Goal: Understand process/instructions: Learn about a topic

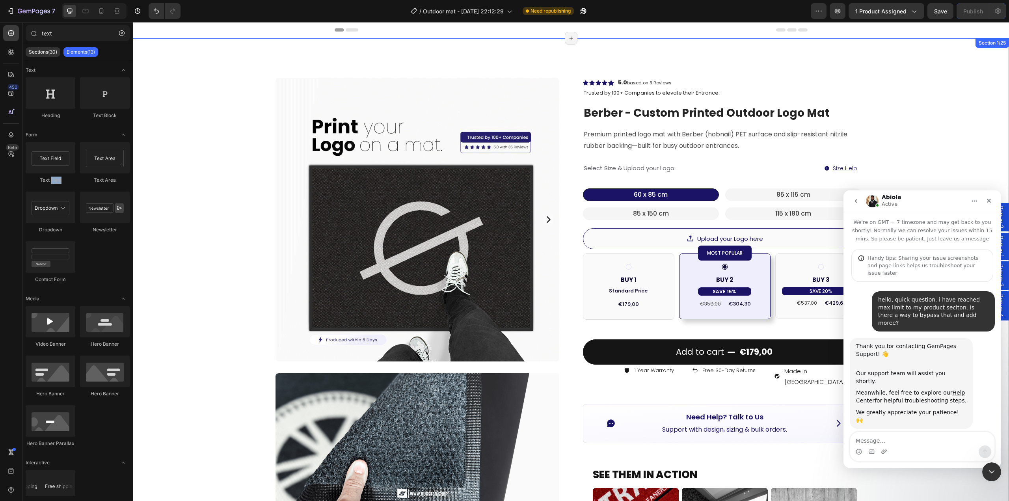
scroll to position [1474, 0]
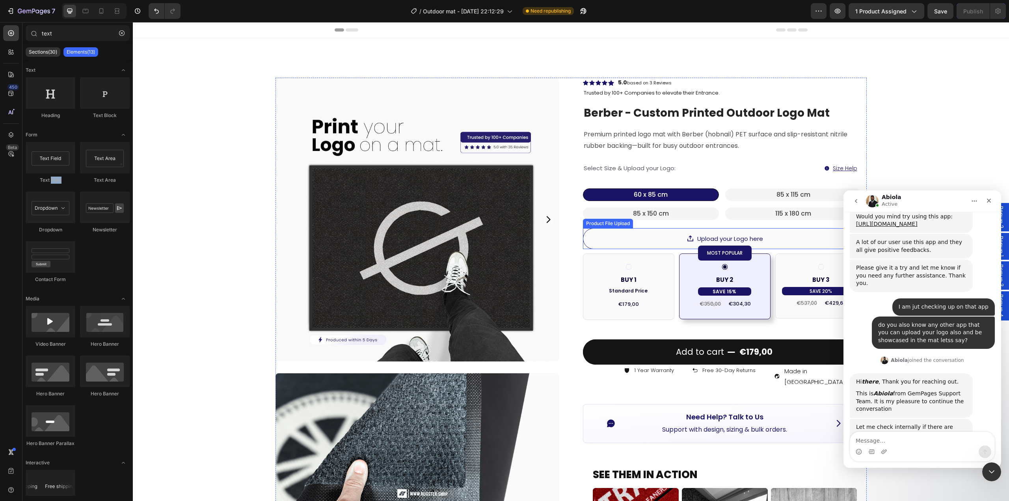
click at [583, 230] on div "Upload your Logo here" at bounding box center [725, 238] width 284 height 21
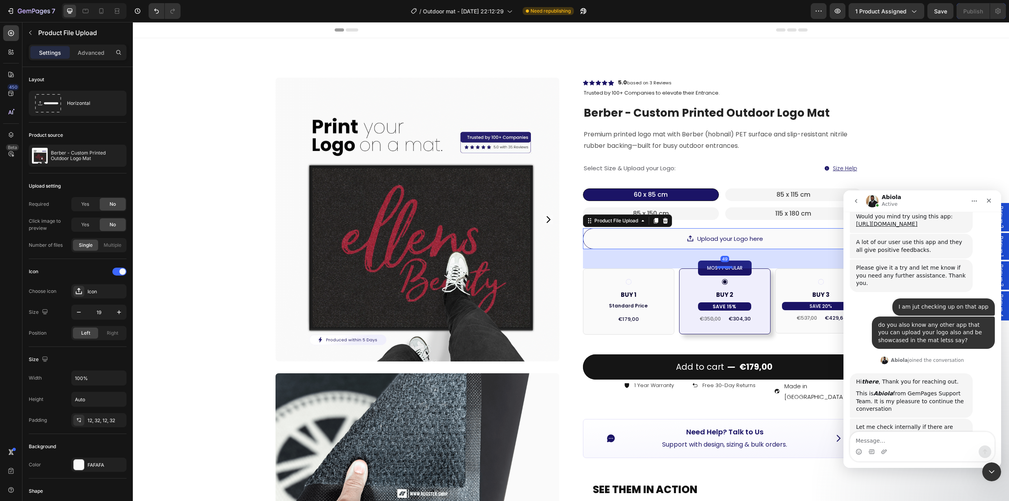
drag, startPoint x: 721, startPoint y: 253, endPoint x: 720, endPoint y: 268, distance: 15.0
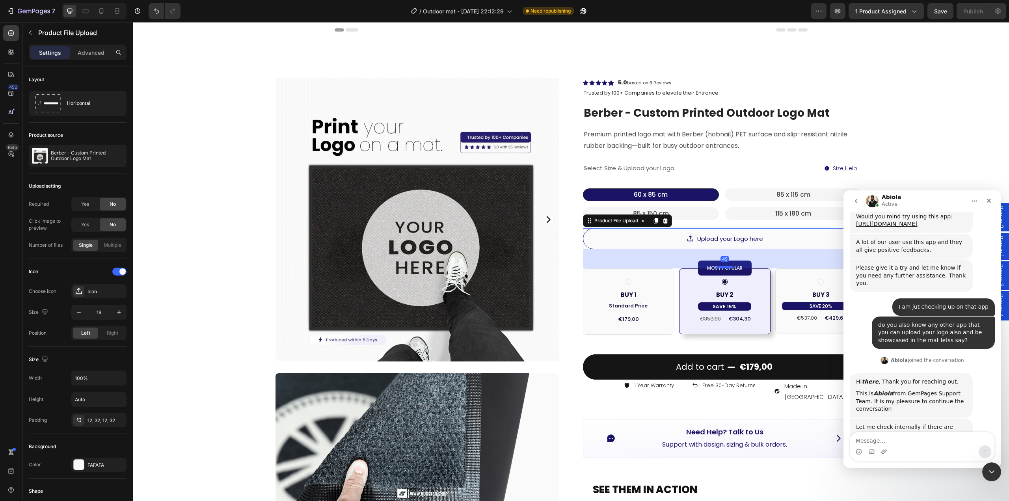
click at [720, 268] on div at bounding box center [725, 267] width 16 height 2
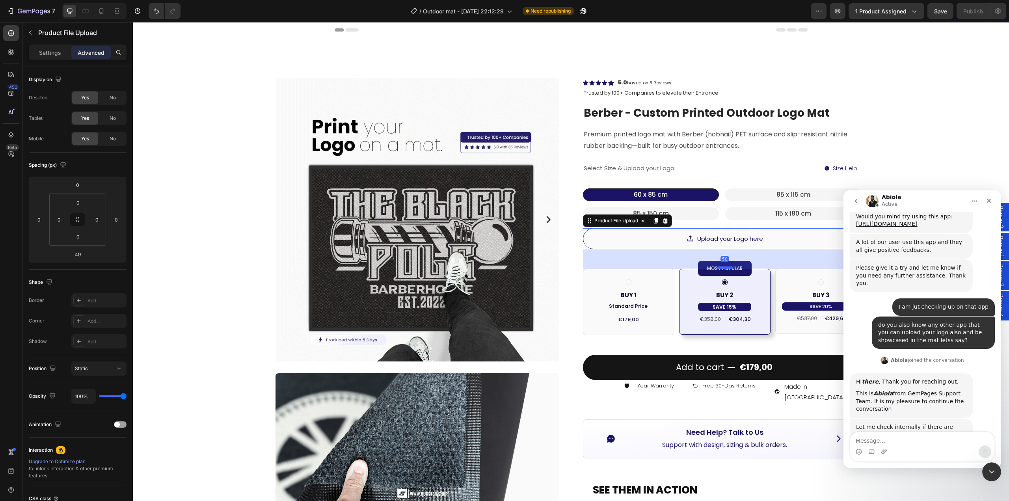
click at [720, 268] on div at bounding box center [725, 268] width 16 height 2
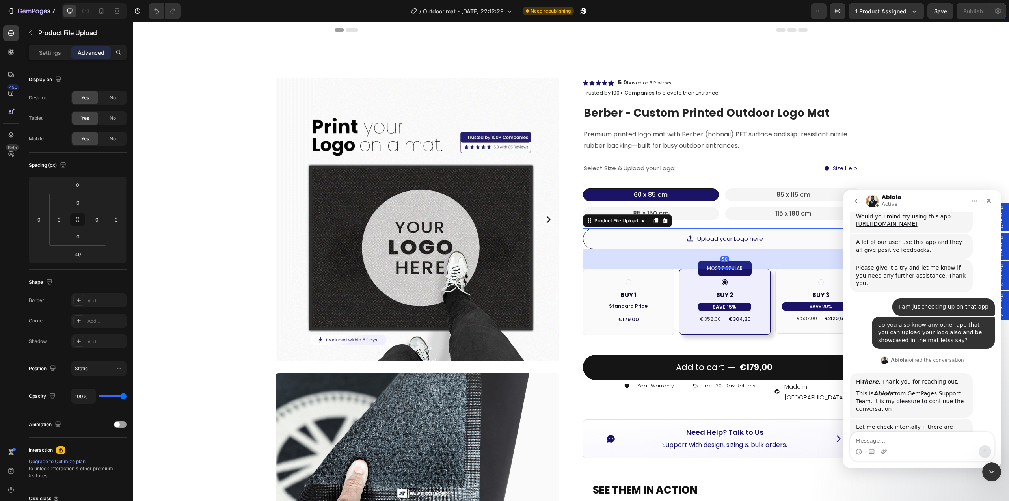
type input "50"
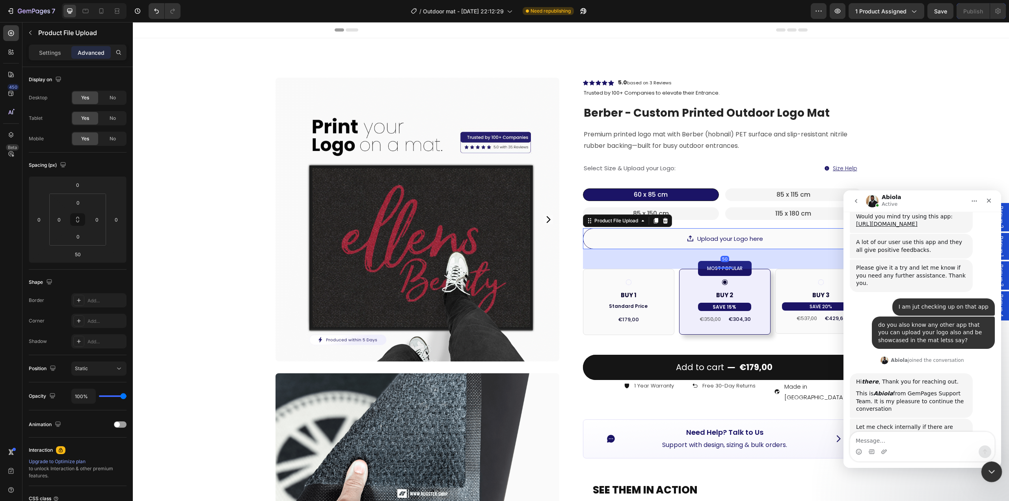
click at [993, 470] on icon "Close Intercom Messenger" at bounding box center [991, 470] width 6 height 3
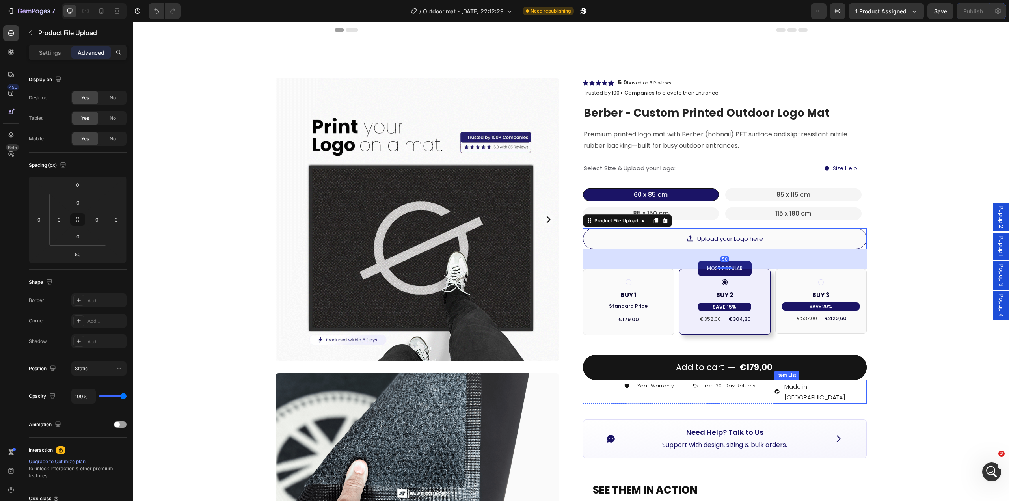
scroll to position [1458, 0]
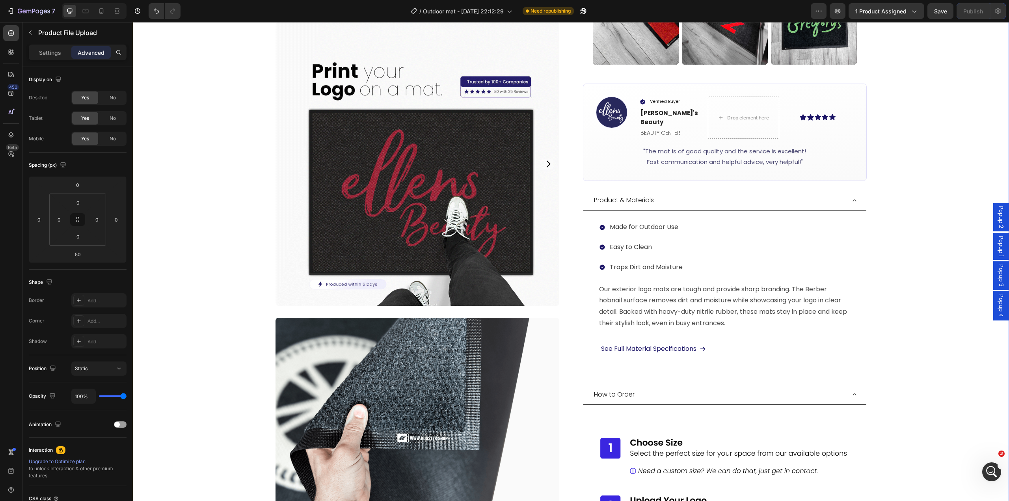
click at [887, 373] on div "Product Images Image Image Image Row Row Icon Icon Icon Icon Icon Icon List Hoz…" at bounding box center [571, 85] width 876 height 1277
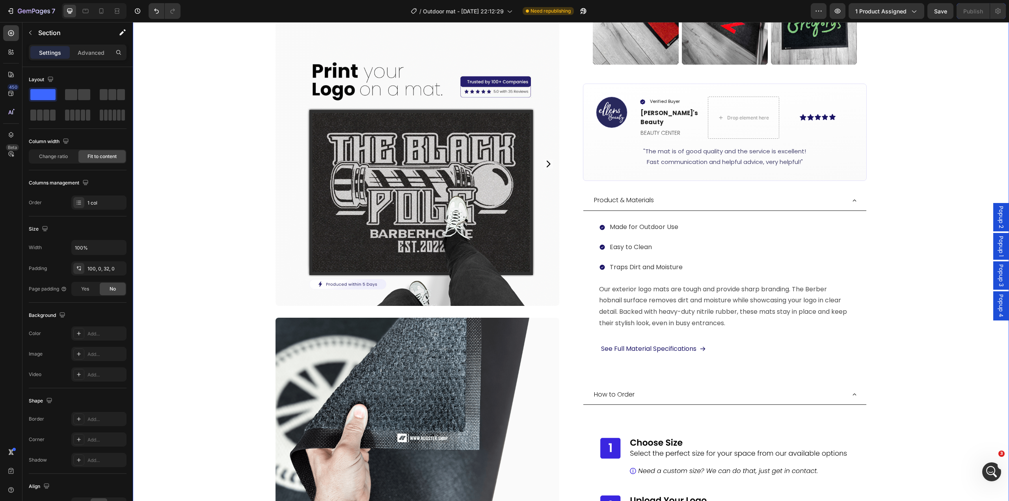
scroll to position [828, 0]
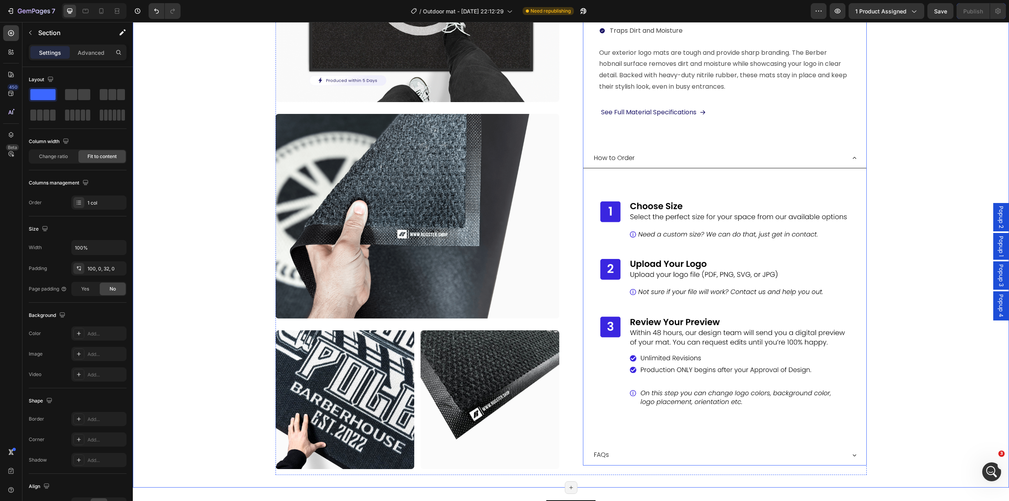
click at [835, 151] on div "How to Order" at bounding box center [719, 158] width 253 height 14
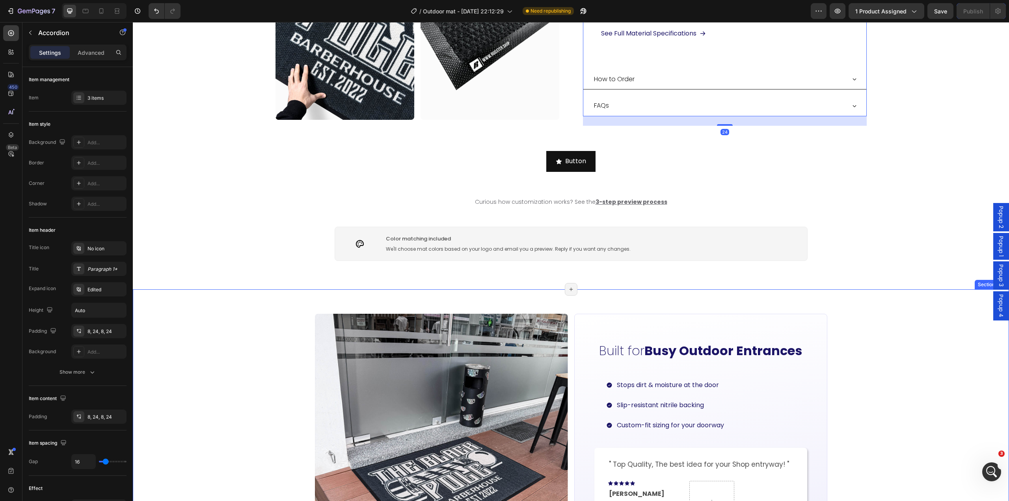
scroll to position [867, 0]
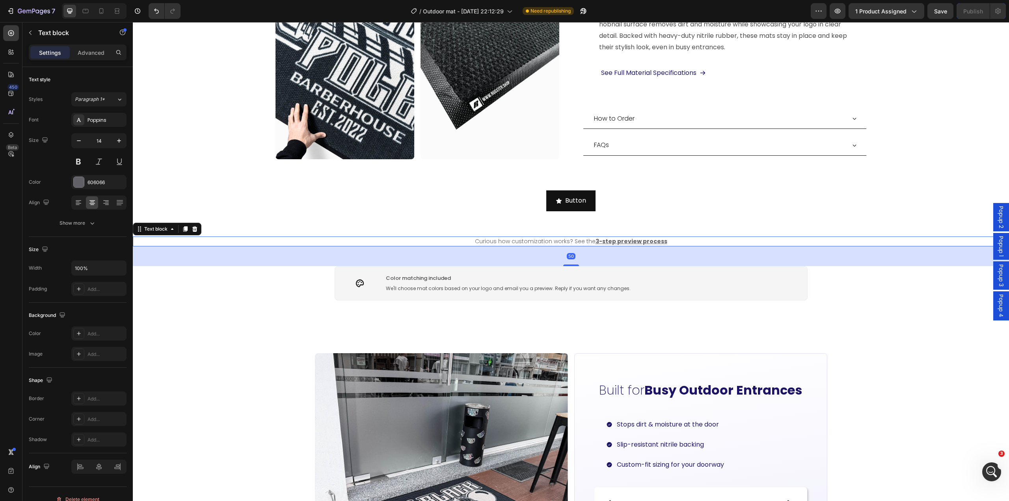
click at [645, 237] on u "3-step preview process" at bounding box center [632, 241] width 72 height 8
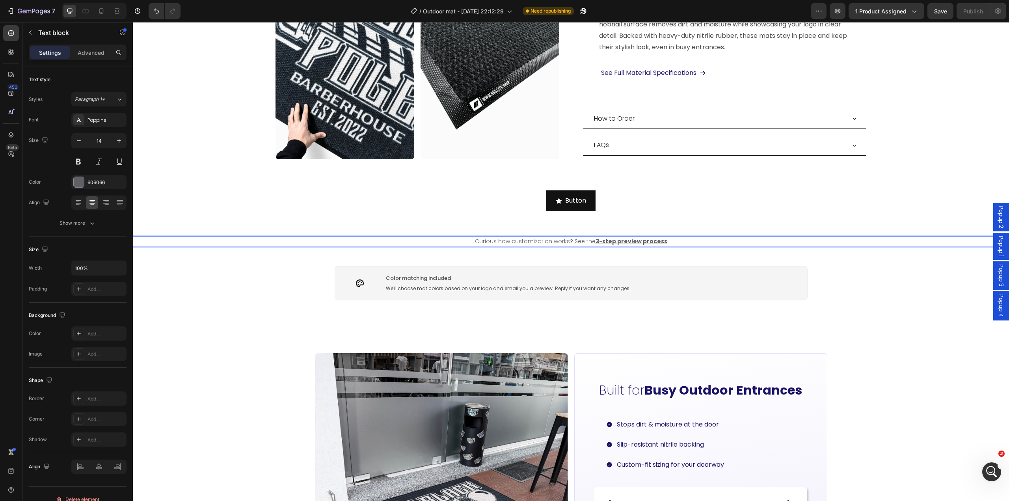
click at [637, 237] on u "3-step preview process" at bounding box center [632, 241] width 72 height 8
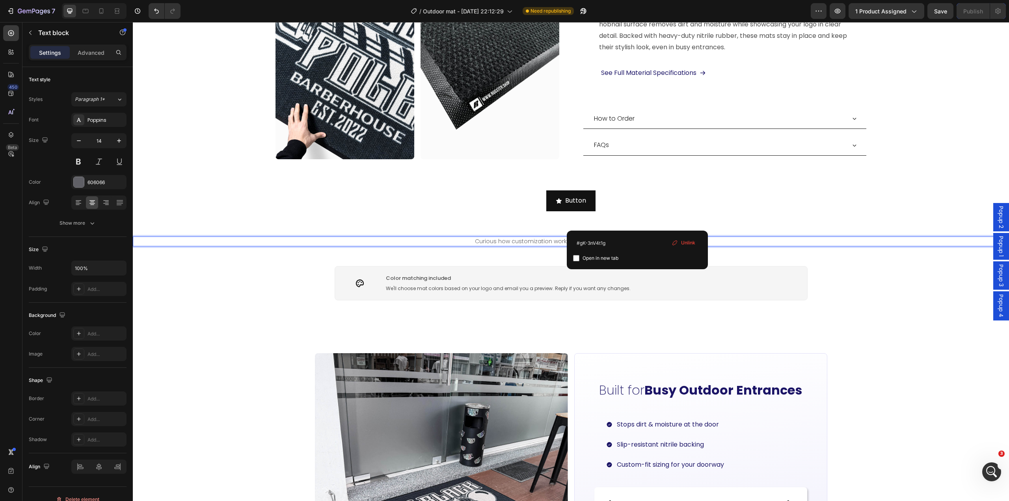
click at [705, 237] on p "Curious how customization works? See the 3-step preview process" at bounding box center [571, 241] width 875 height 8
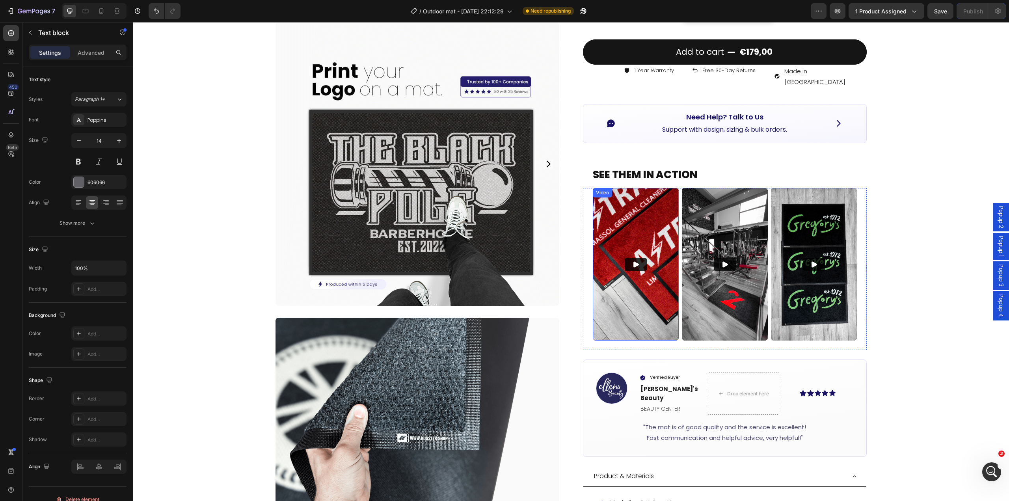
scroll to position [158, 0]
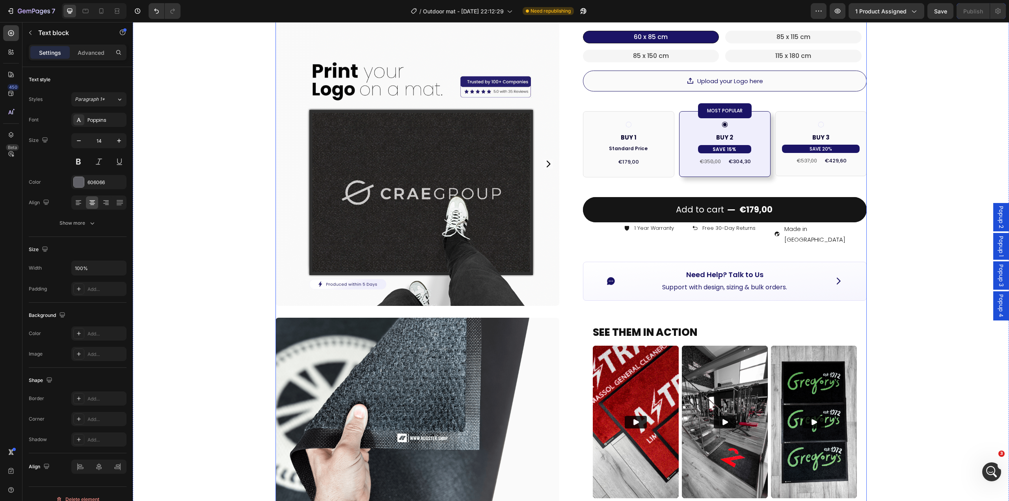
drag, startPoint x: 141, startPoint y: 211, endPoint x: 709, endPoint y: 95, distance: 579.3
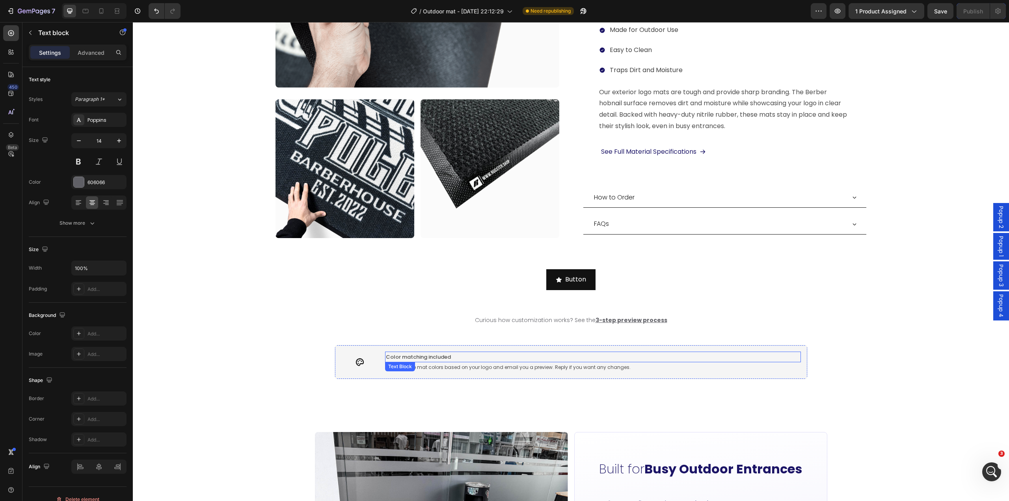
scroll to position [867, 0]
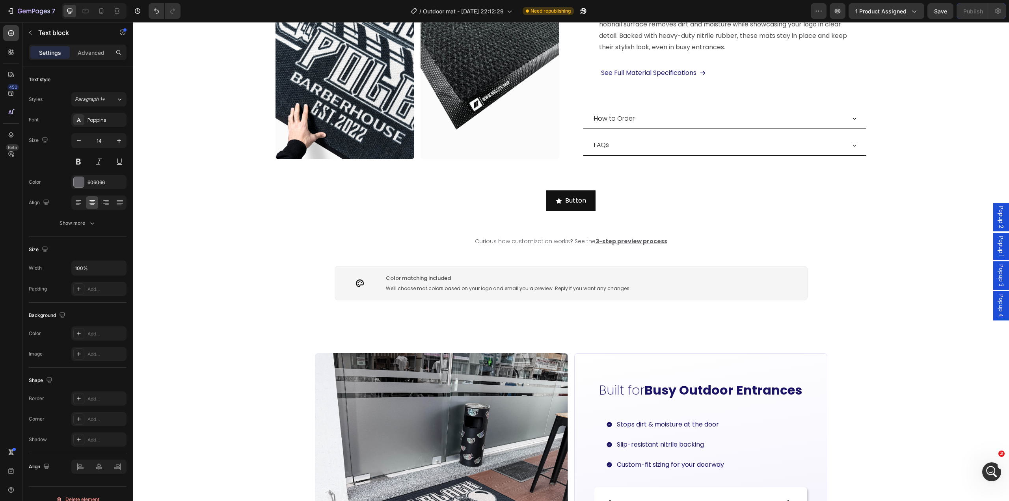
click at [498, 237] on p "Curious how customization works? See the 3-step preview process" at bounding box center [571, 241] width 875 height 8
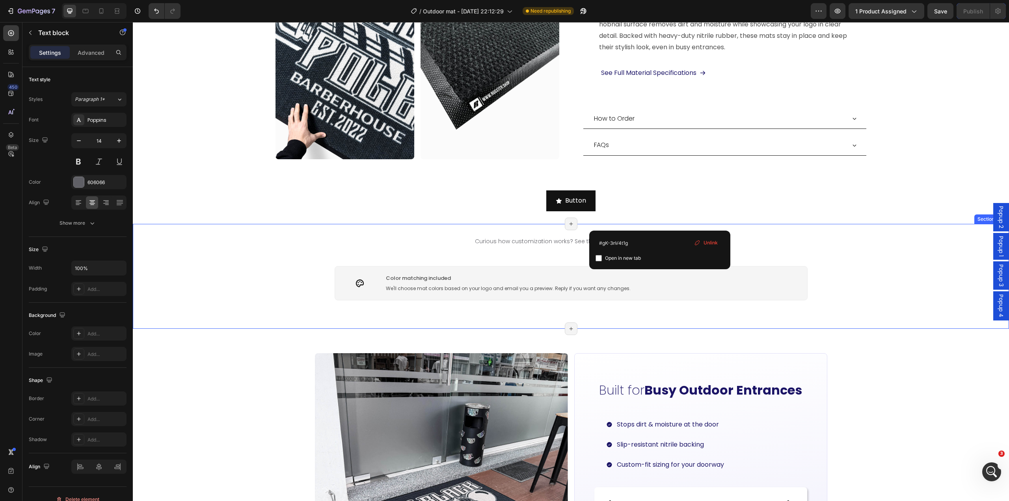
click at [722, 237] on p "Curious how customization works? See the 3-step preview process" at bounding box center [571, 241] width 875 height 8
click at [833, 329] on div "Drop element here Hero Banner Carousel Built for Busy Outdoor Entrances Heading…" at bounding box center [571, 480] width 876 height 302
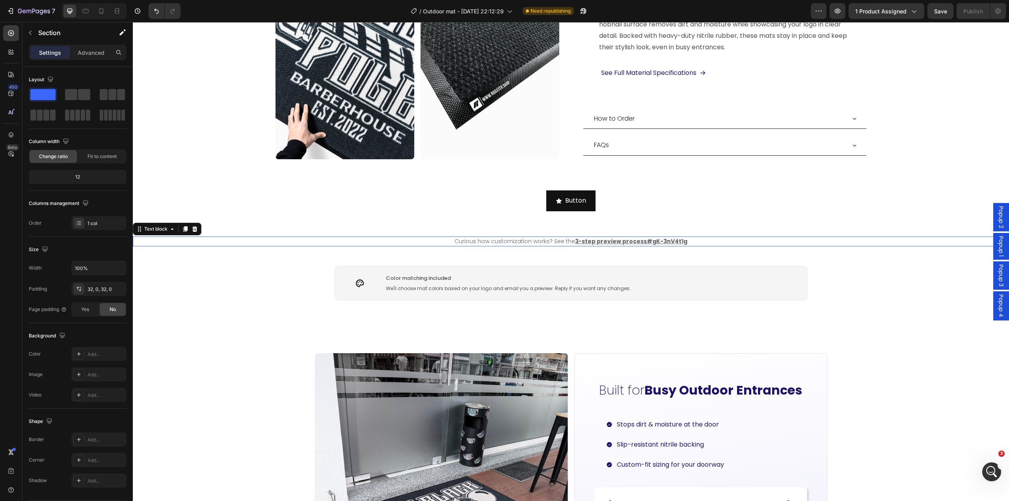
click at [718, 237] on p "Curious how customization works? See the 3-step preview process#gK-3nV4t1g" at bounding box center [571, 241] width 875 height 8
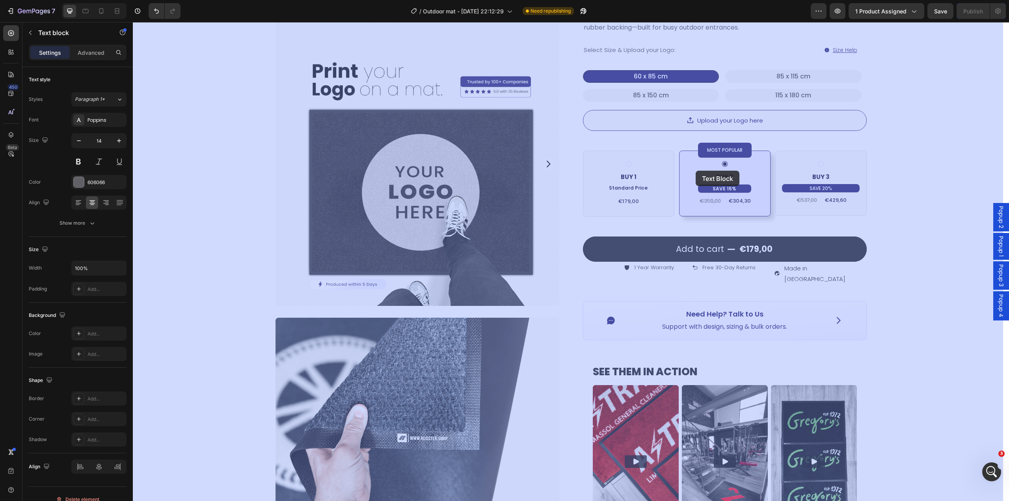
scroll to position [0, 0]
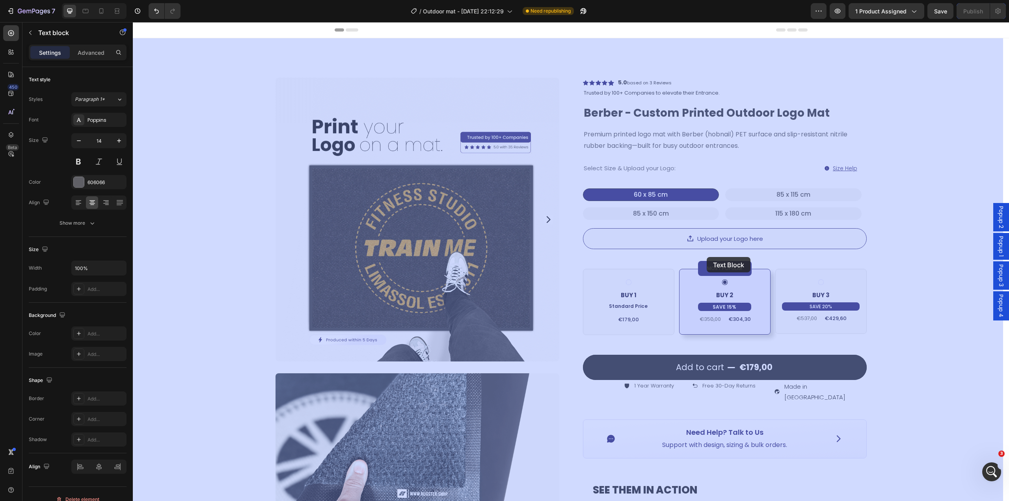
drag, startPoint x: 145, startPoint y: 207, endPoint x: 707, endPoint y: 257, distance: 564.0
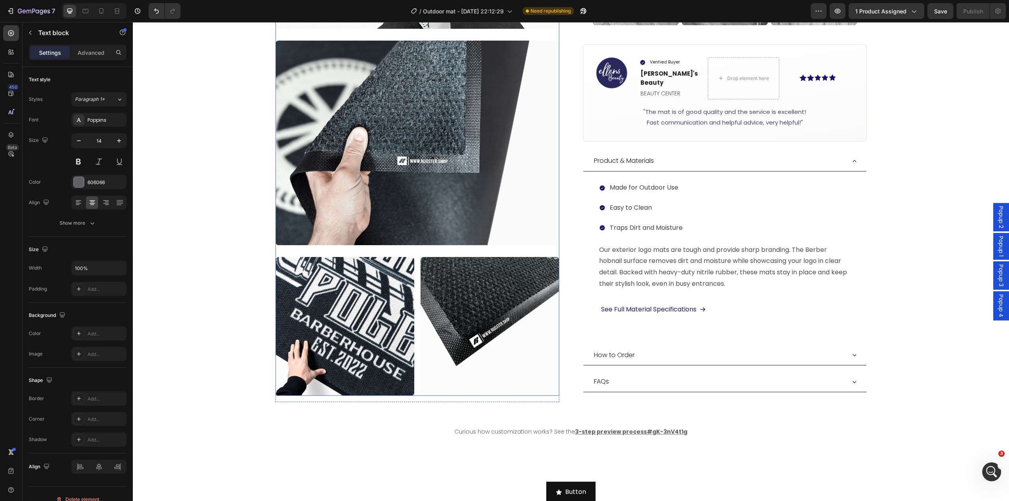
scroll to position [828, 0]
